Goal: Task Accomplishment & Management: Manage account settings

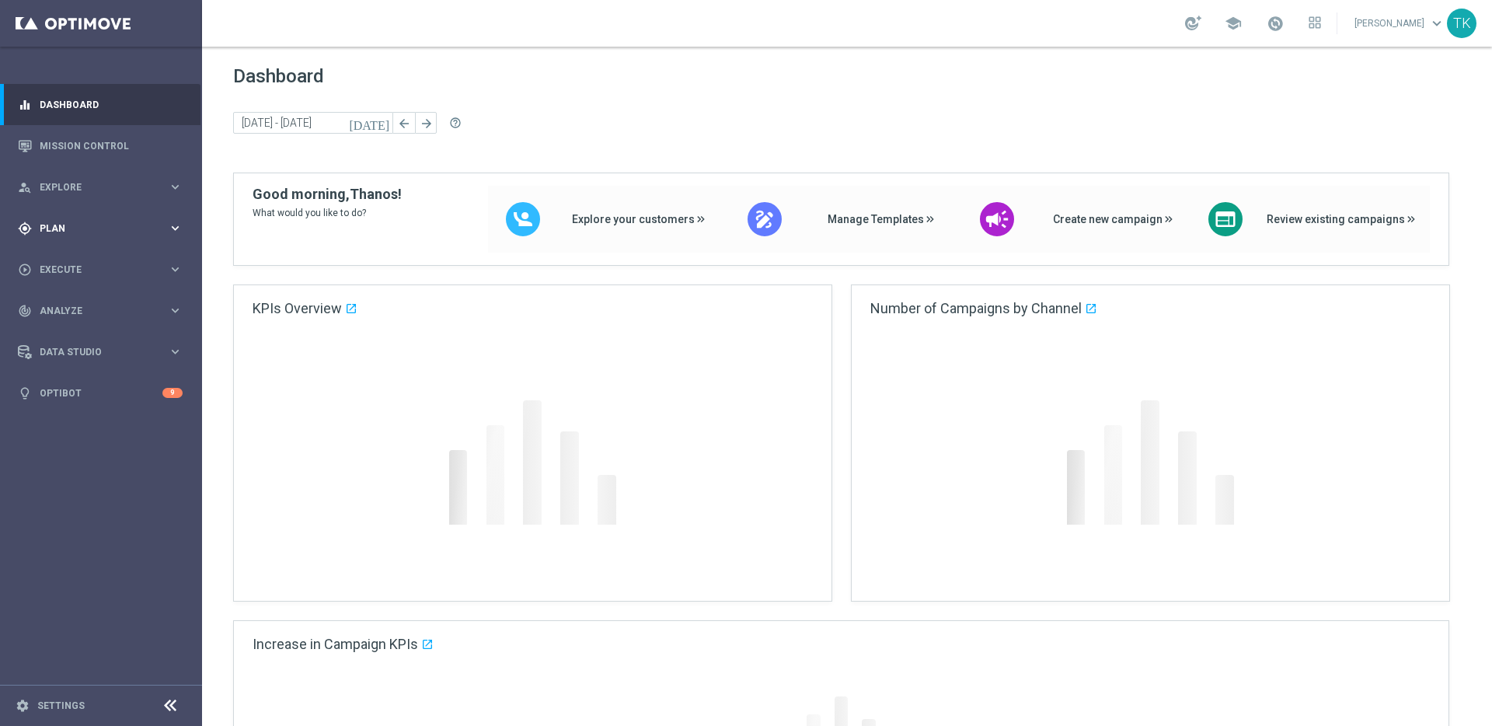
click at [174, 228] on icon "keyboard_arrow_right" at bounding box center [175, 228] width 15 height 15
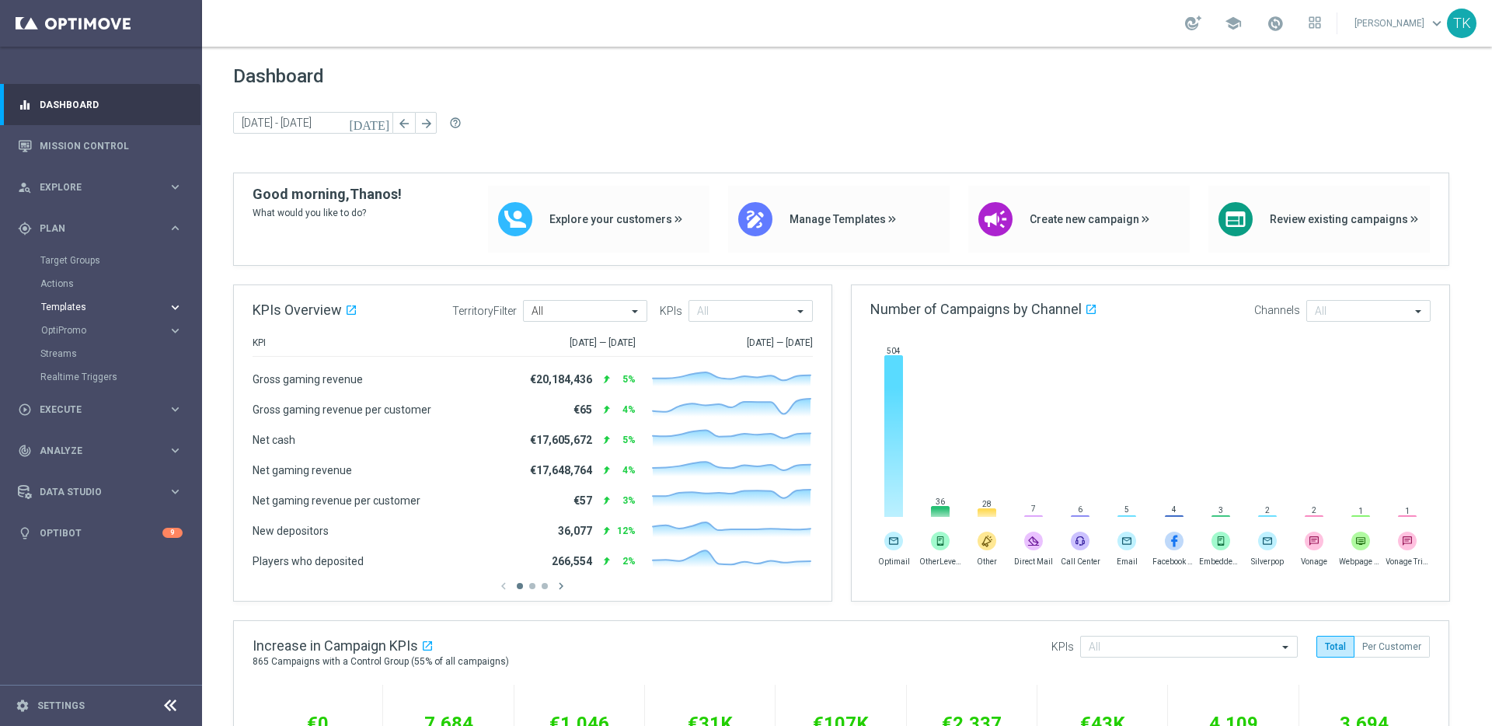
click at [168, 302] on icon "keyboard_arrow_right" at bounding box center [175, 307] width 15 height 15
click at [78, 337] on div "Optimail" at bounding box center [124, 330] width 152 height 23
click at [63, 330] on link "Optimail" at bounding box center [104, 330] width 113 height 12
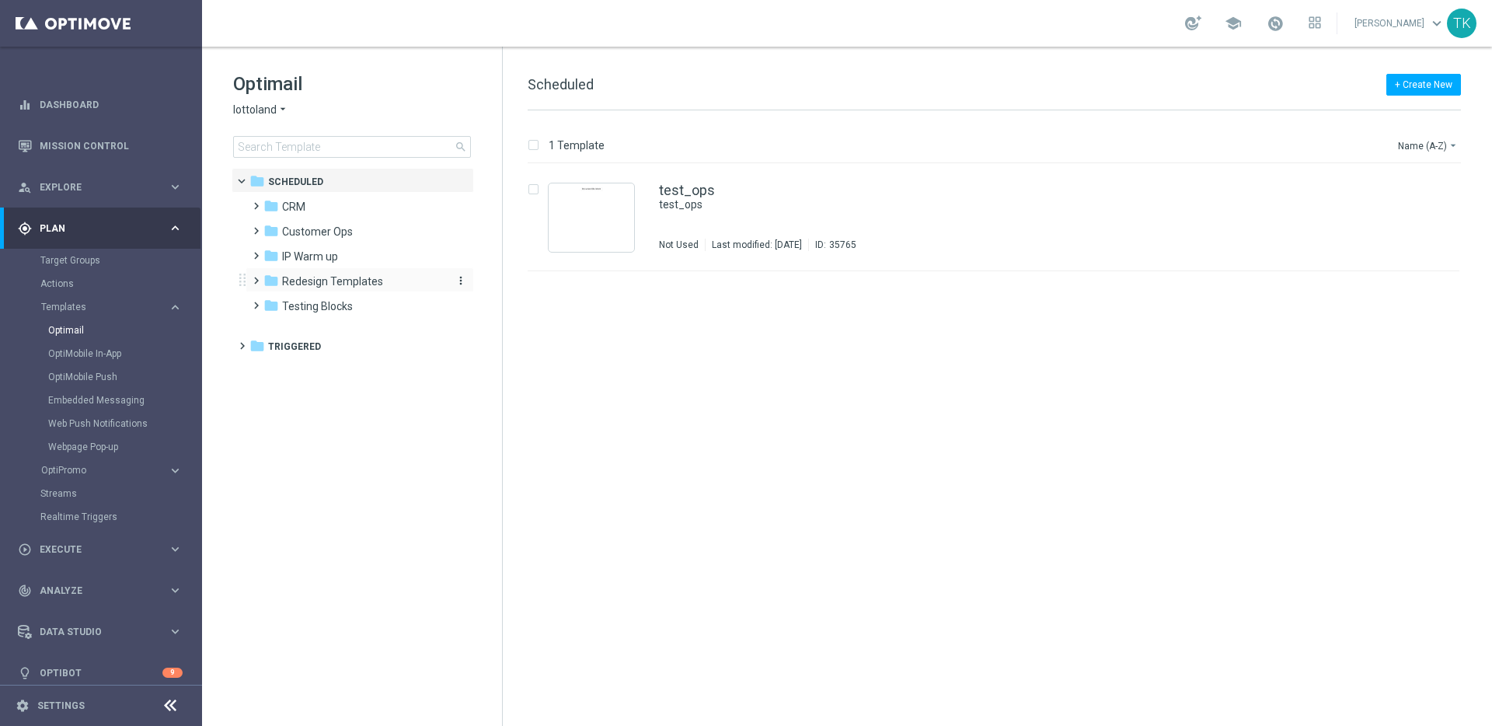
click at [331, 283] on span "Redesign Templates" at bounding box center [332, 281] width 101 height 14
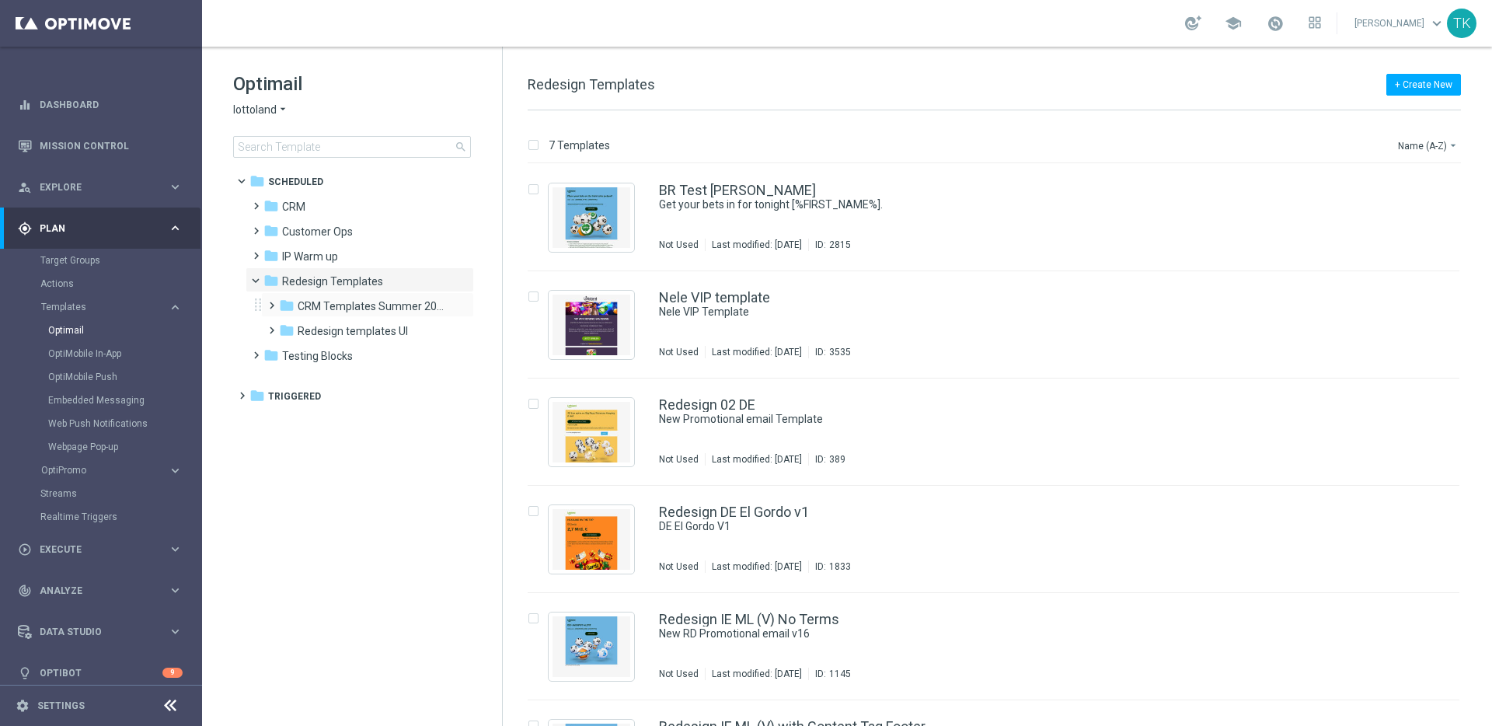
click at [267, 302] on span at bounding box center [268, 298] width 7 height 6
click at [326, 328] on span "DE Examples" at bounding box center [344, 331] width 64 height 14
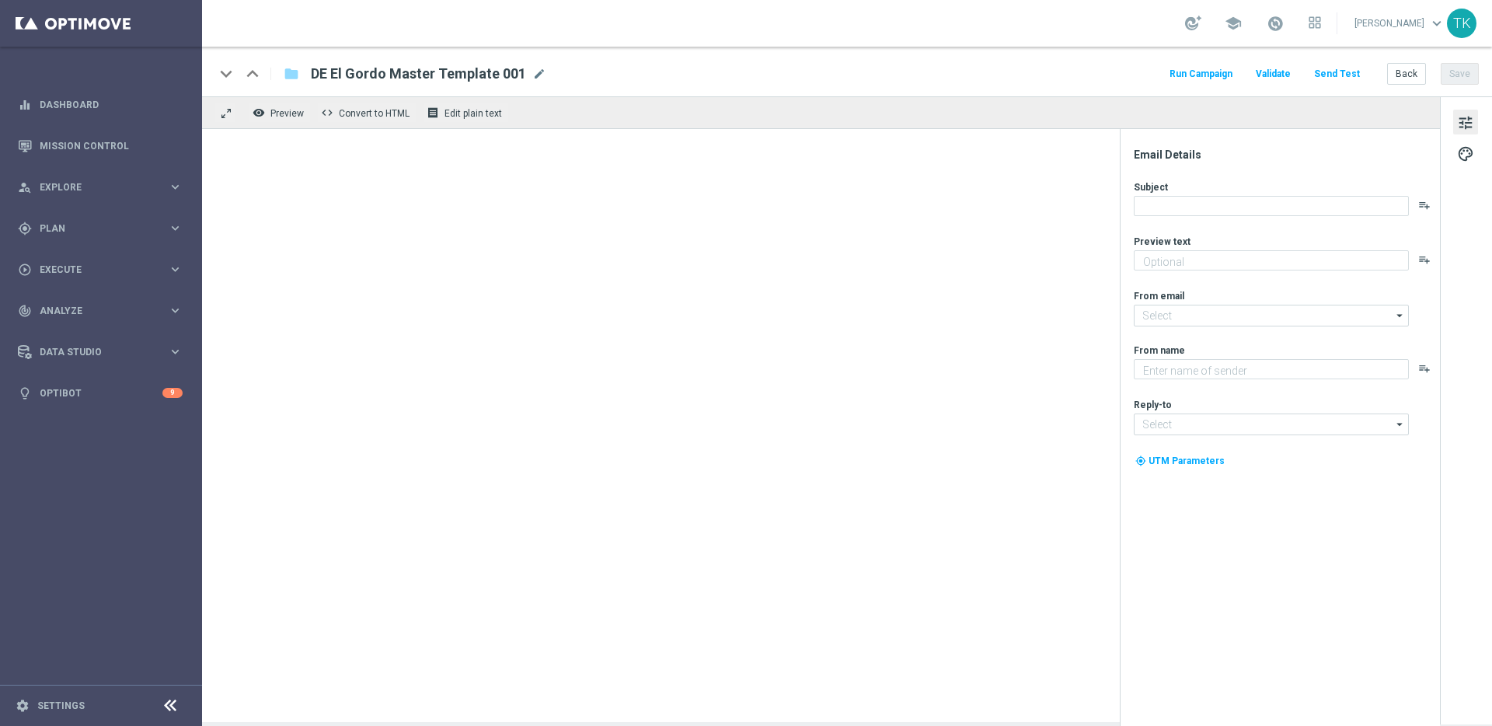
type textarea "Heute 30 % Rabatt auf dein Los"
type input "mail@crm.lottoland.com"
type textarea "Lottoland"
type input "service@lottoland.com"
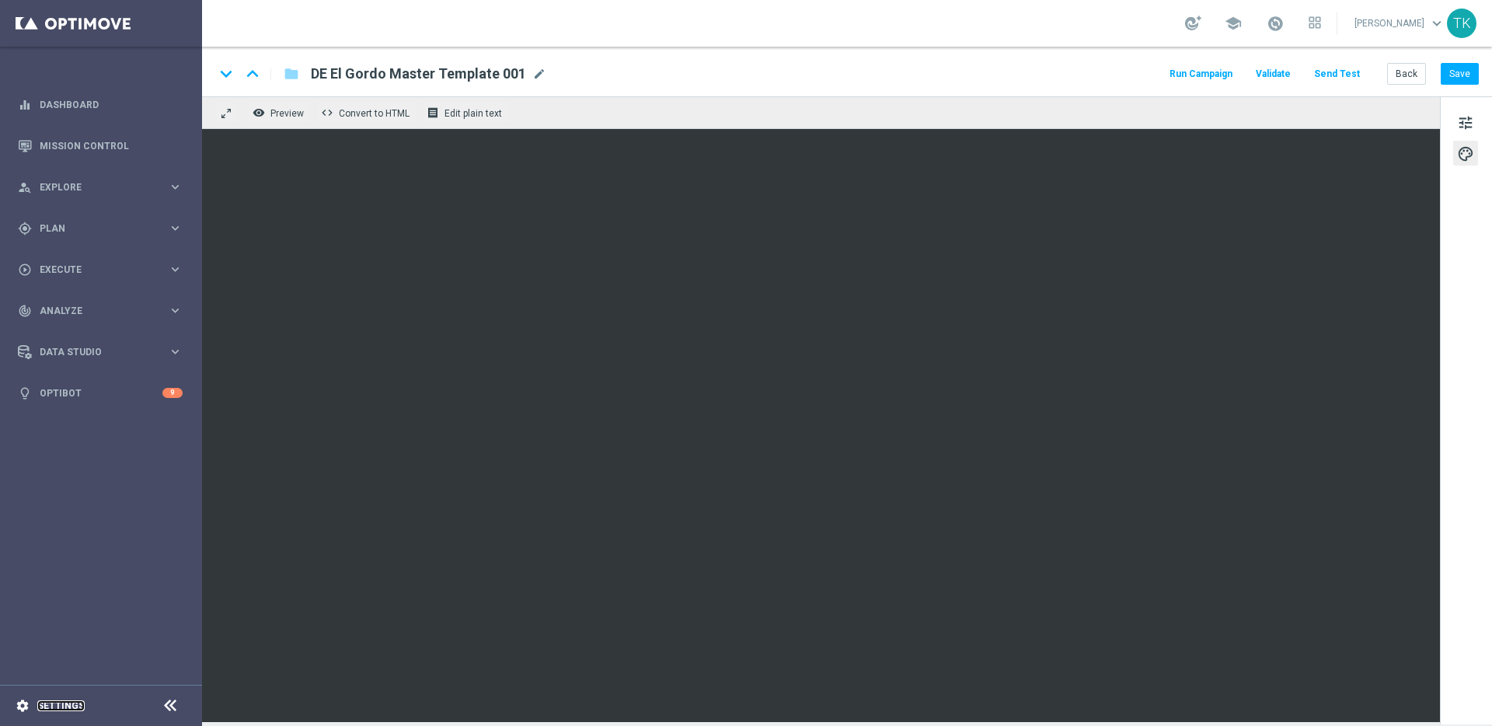
click at [61, 703] on link "Settings" at bounding box center [60, 705] width 47 height 9
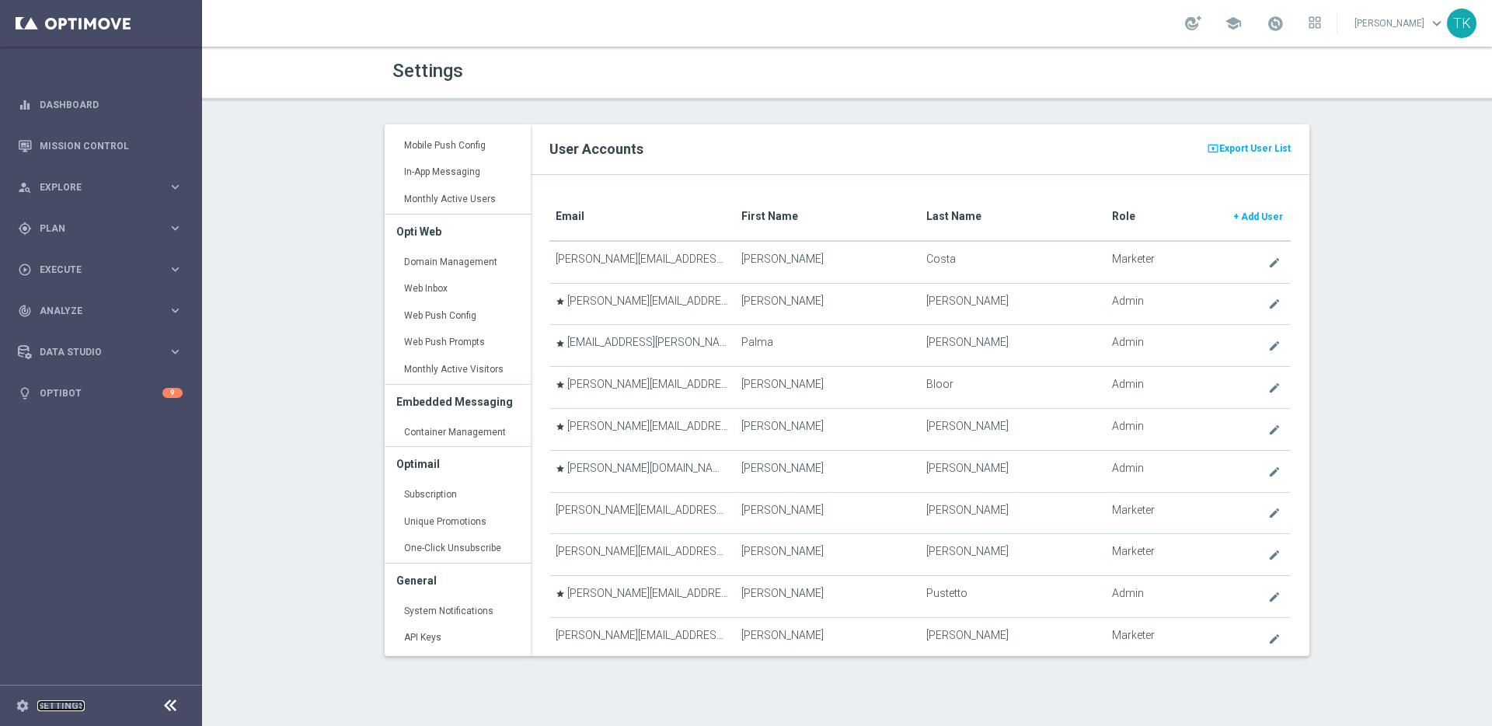
scroll to position [250, 0]
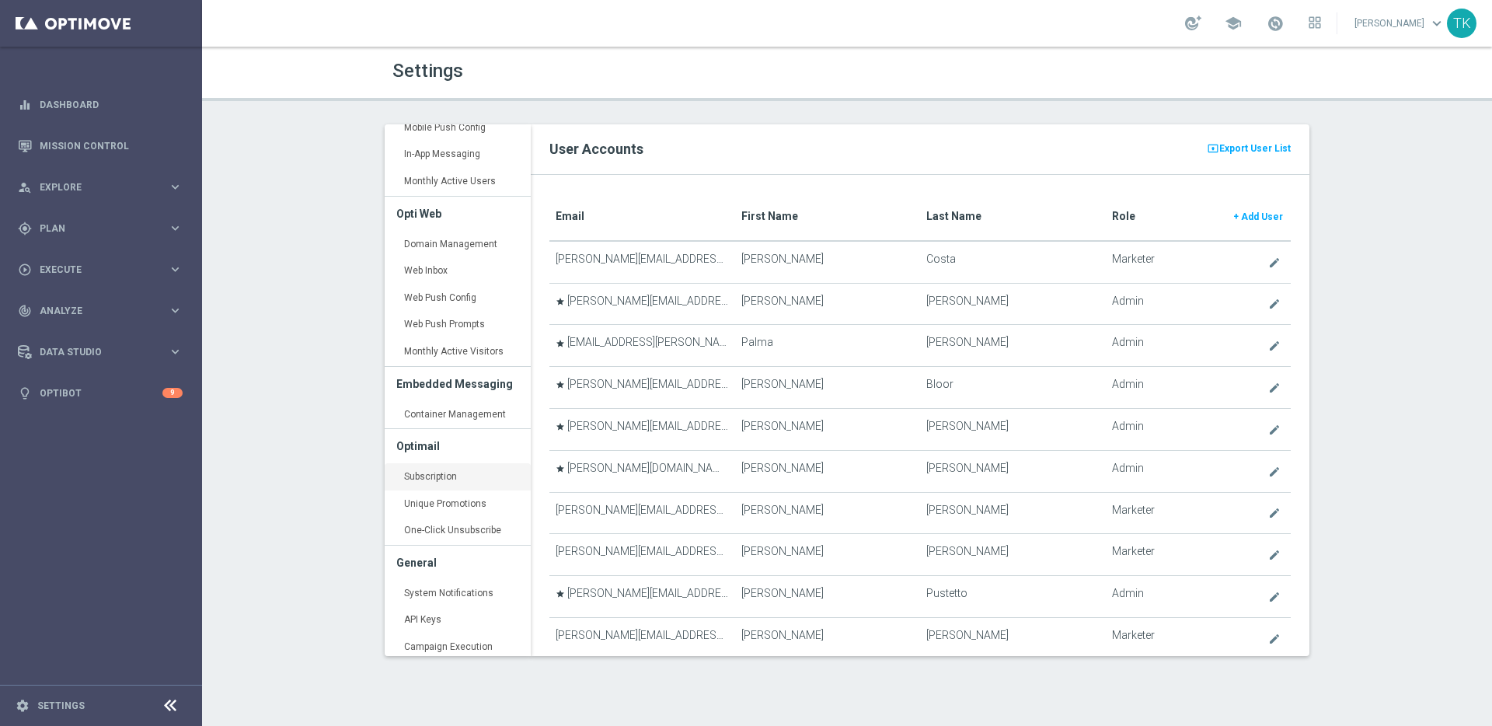
click at [424, 477] on link "Subscription keyboard_arrow_right" at bounding box center [458, 477] width 146 height 28
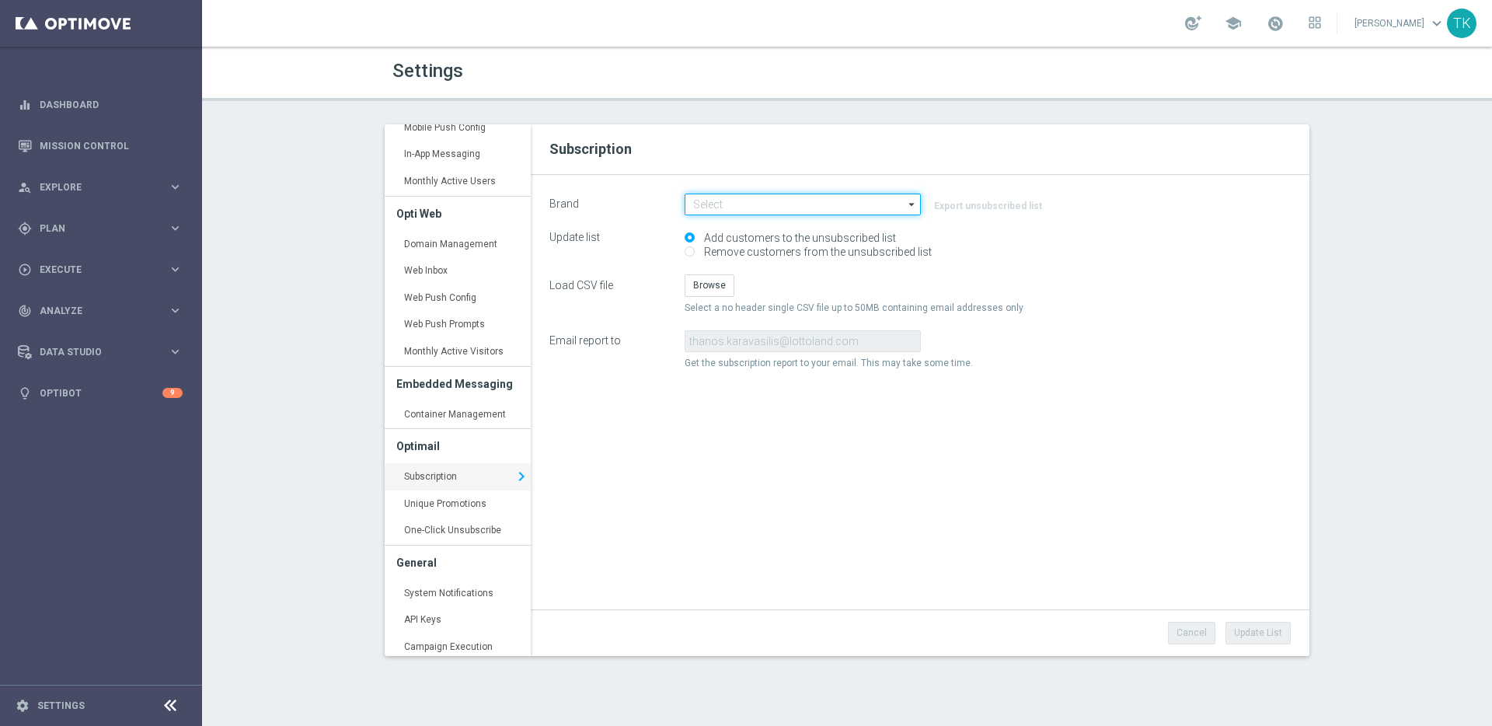
click at [841, 201] on input at bounding box center [803, 205] width 236 height 22
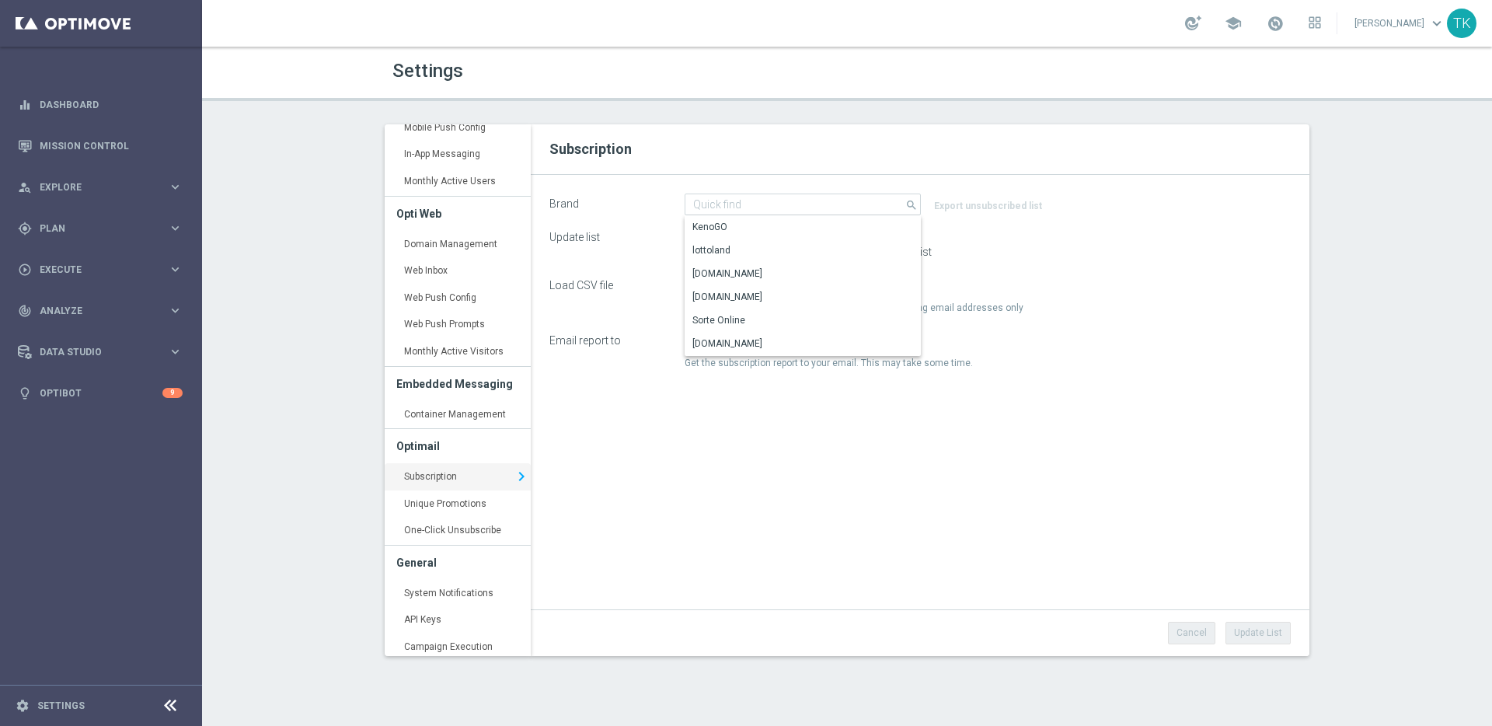
click at [832, 169] on div "Subscription" at bounding box center [920, 149] width 779 height 51
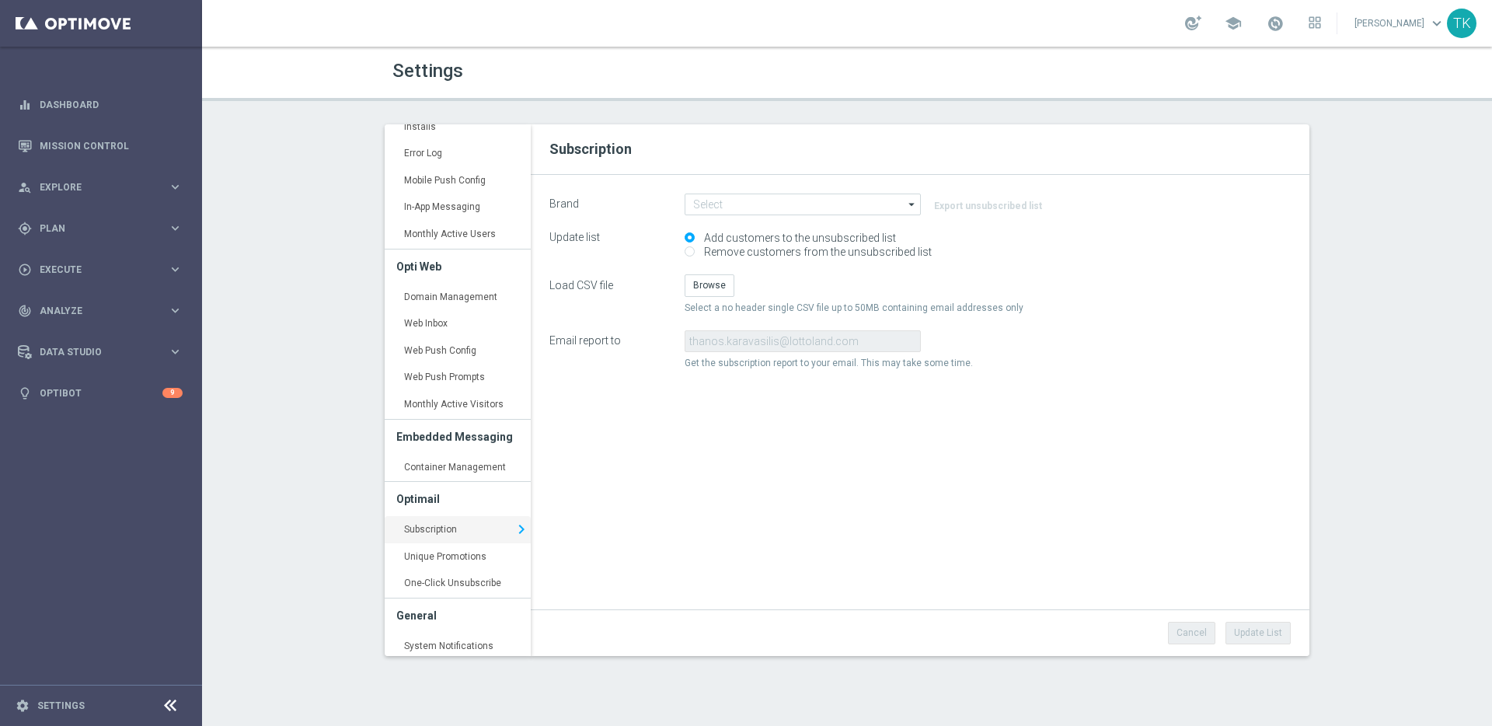
scroll to position [198, 0]
click at [1041, 498] on div "Subscription Brand arrow_drop_down Show Selected 0 of NaN" at bounding box center [920, 390] width 779 height 532
